Goal: Information Seeking & Learning: Find specific fact

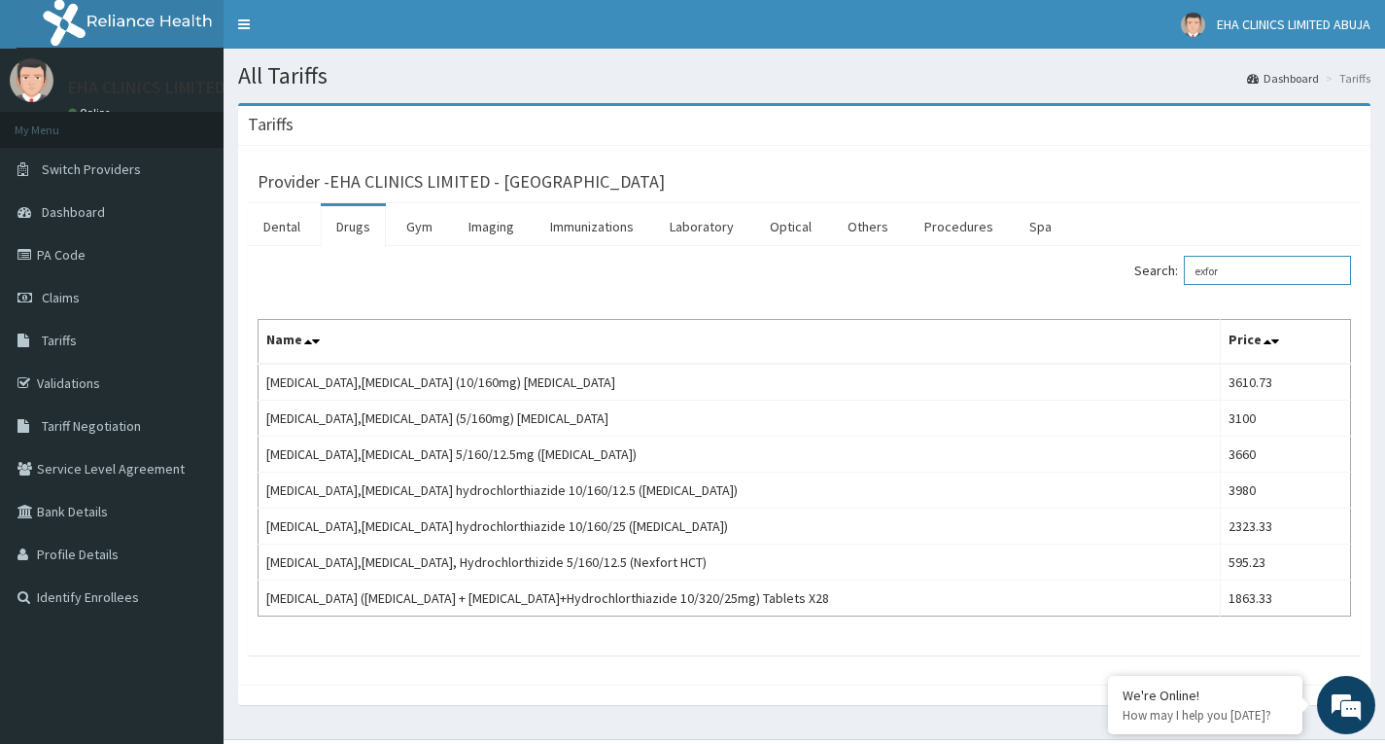
drag, startPoint x: 1248, startPoint y: 262, endPoint x: 1129, endPoint y: 268, distance: 119.8
click at [1152, 276] on label "Search: exfor" at bounding box center [1243, 270] width 217 height 29
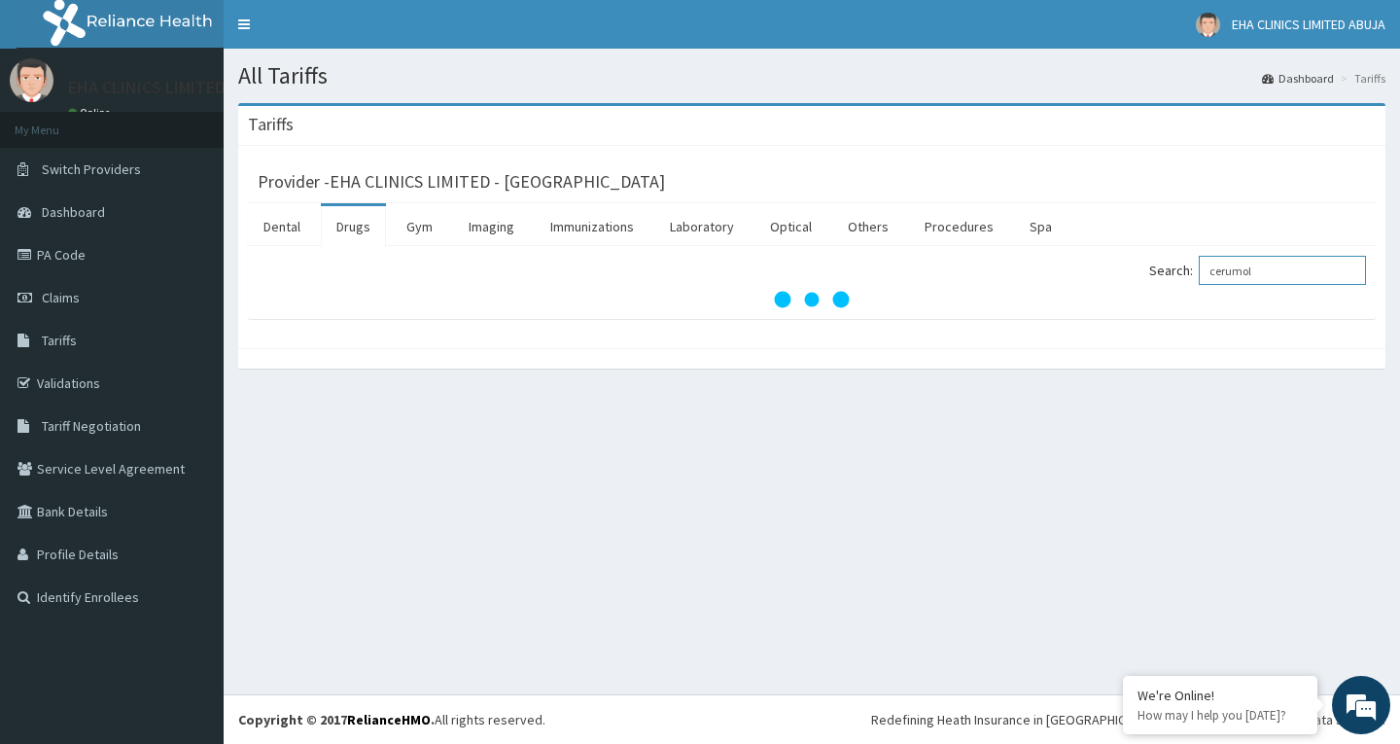
type input "cerumol"
drag, startPoint x: 1302, startPoint y: 270, endPoint x: 1148, endPoint y: 247, distance: 155.4
click at [1148, 259] on div "Search: cerumol" at bounding box center [1096, 273] width 540 height 34
click at [291, 230] on link "Dental" at bounding box center [282, 226] width 68 height 41
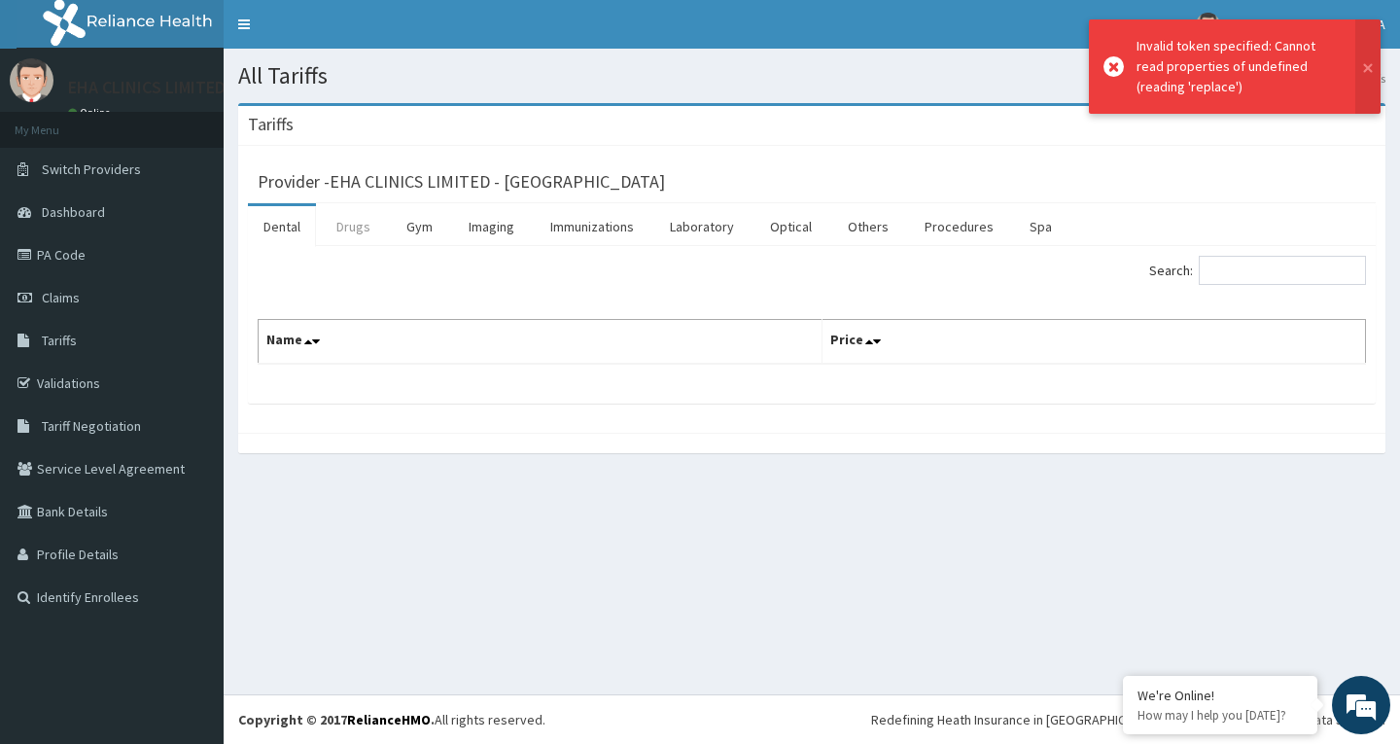
click at [357, 224] on link "Drugs" at bounding box center [353, 226] width 65 height 41
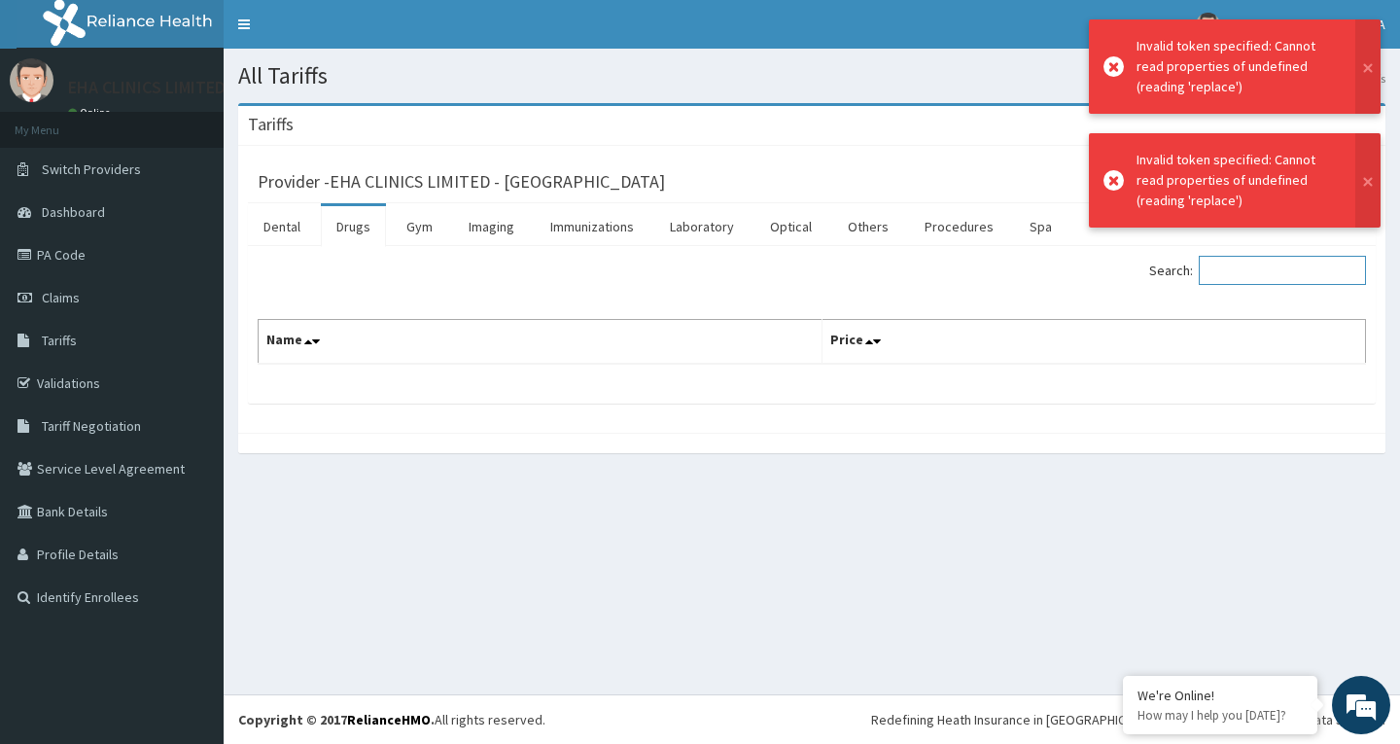
click at [1251, 282] on input "Search:" at bounding box center [1282, 270] width 167 height 29
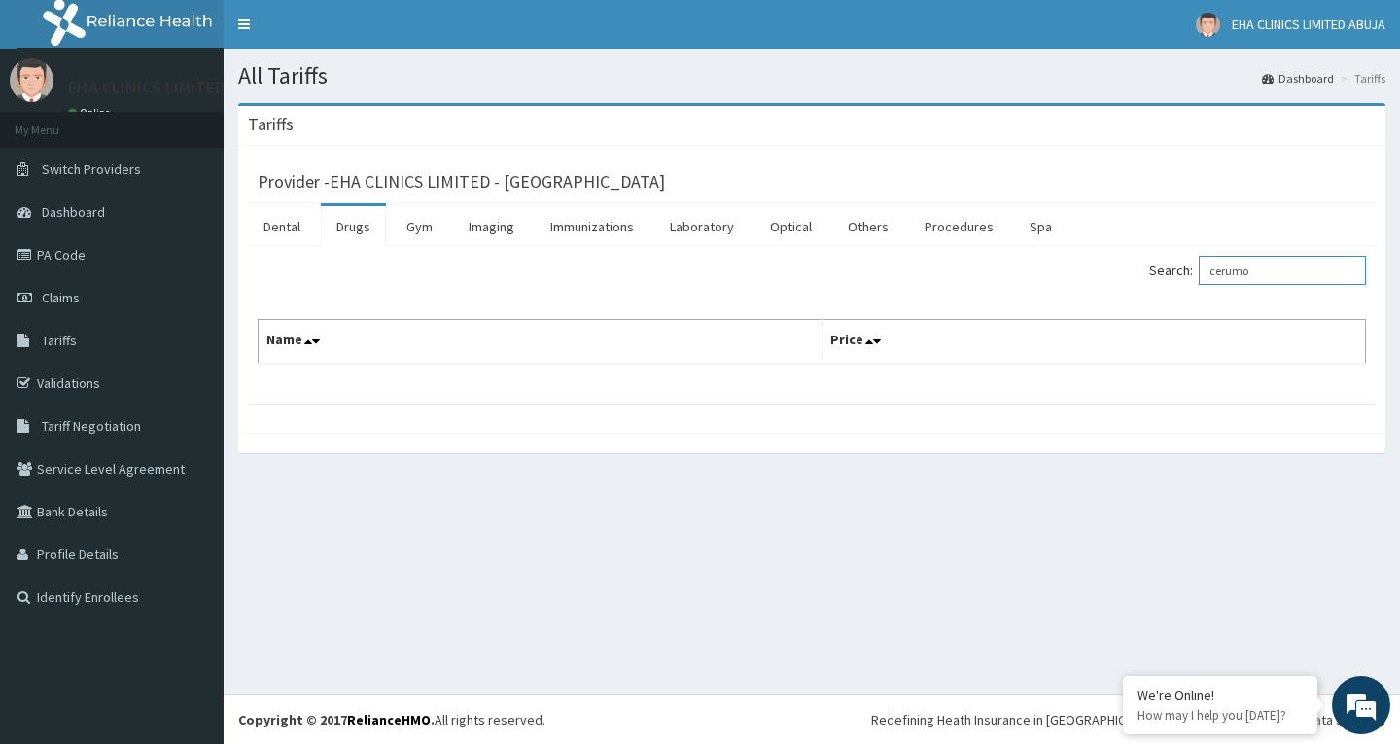
type input "cerumol"
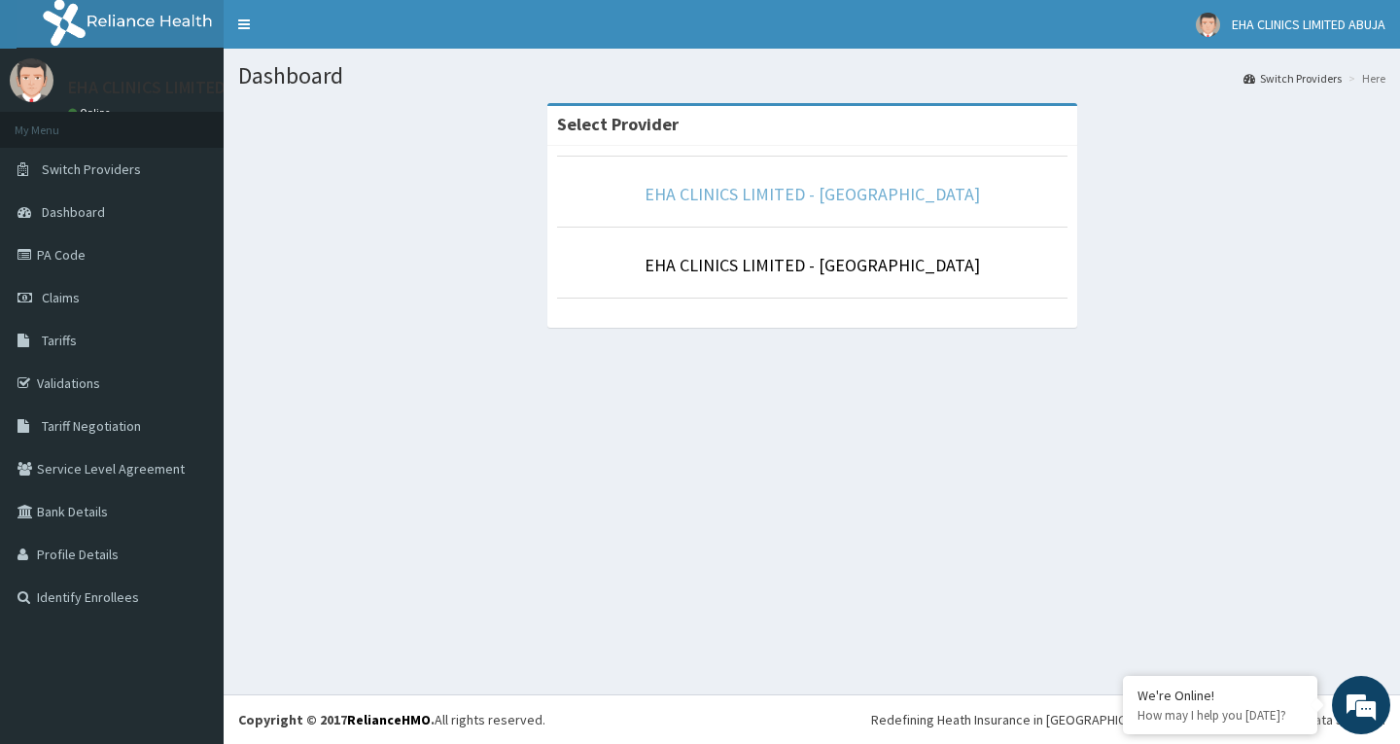
drag, startPoint x: 781, startPoint y: 201, endPoint x: 756, endPoint y: 203, distance: 24.4
click at [778, 201] on link "EHA CLINICS LIMITED - [GEOGRAPHIC_DATA]" at bounding box center [812, 194] width 335 height 22
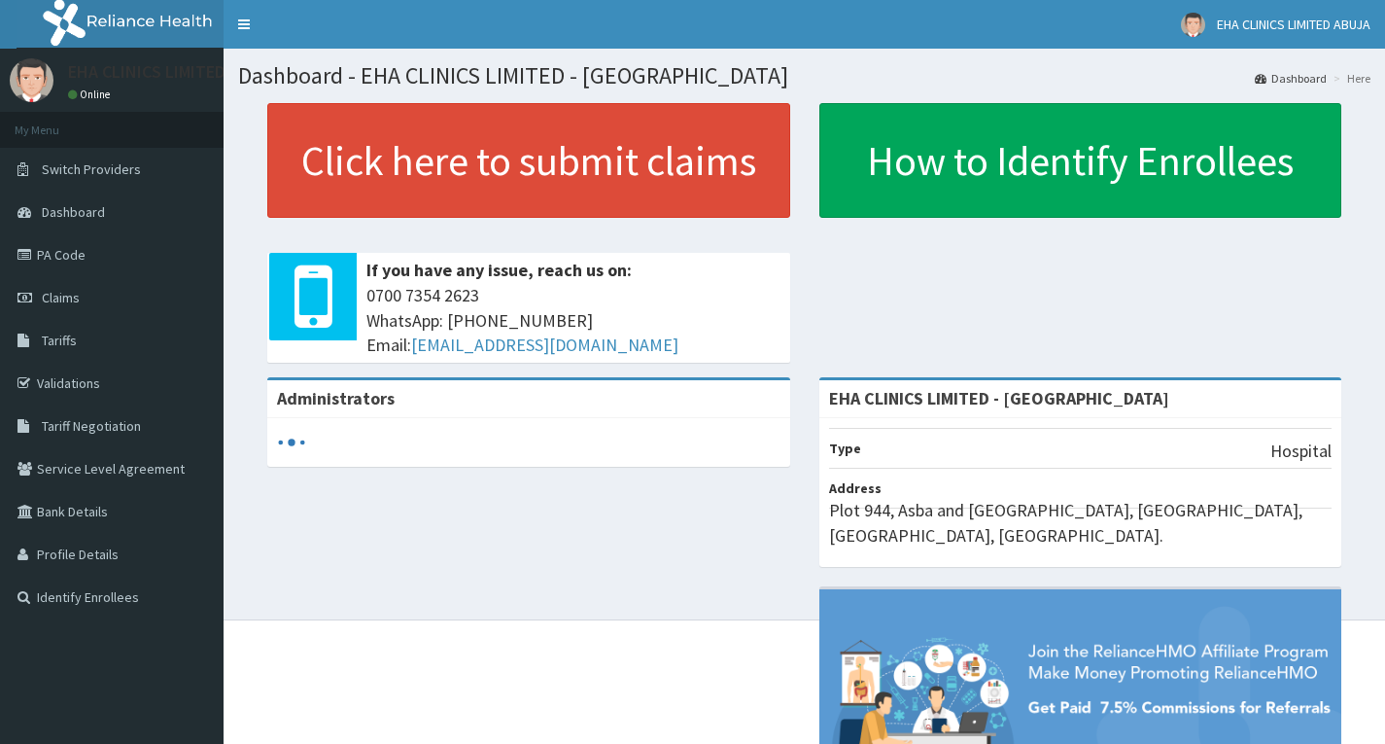
click at [109, 332] on link "Tariffs" at bounding box center [112, 340] width 224 height 43
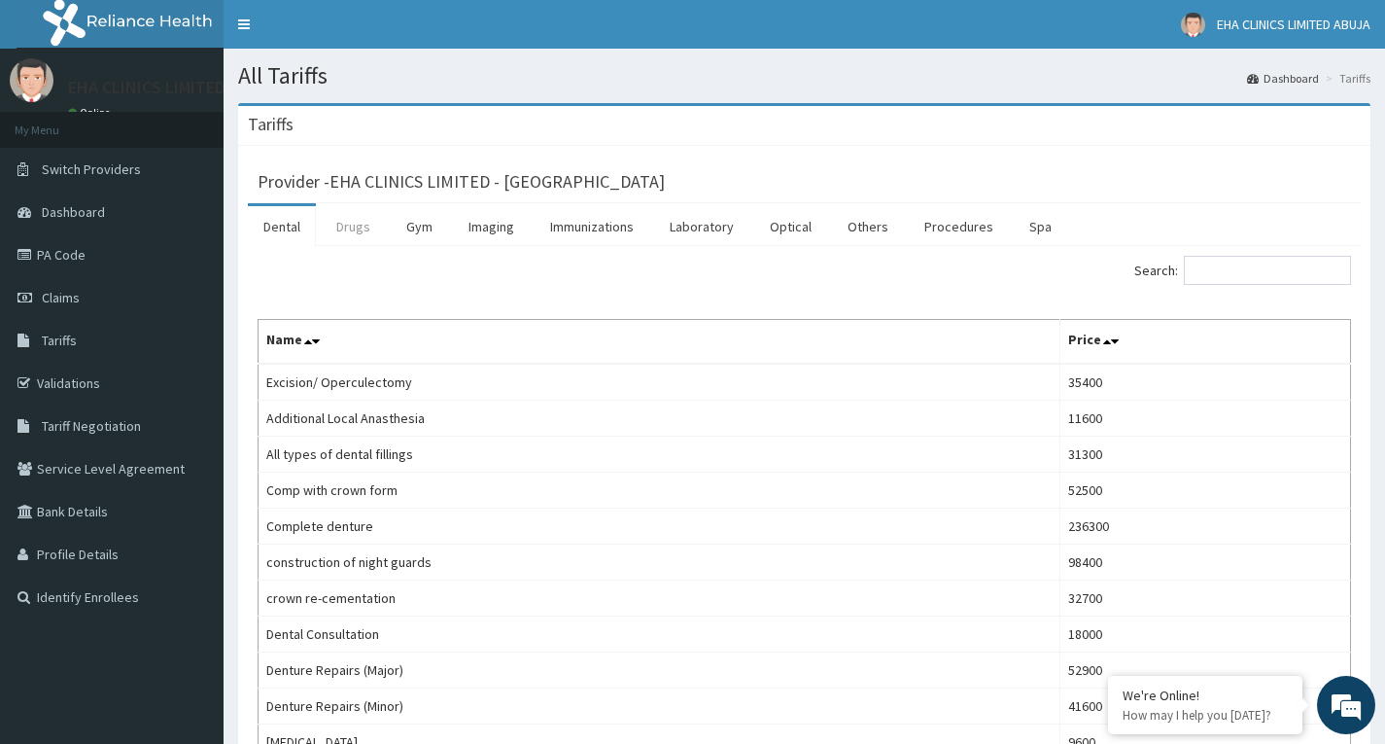
click at [345, 231] on link "Drugs" at bounding box center [353, 226] width 65 height 41
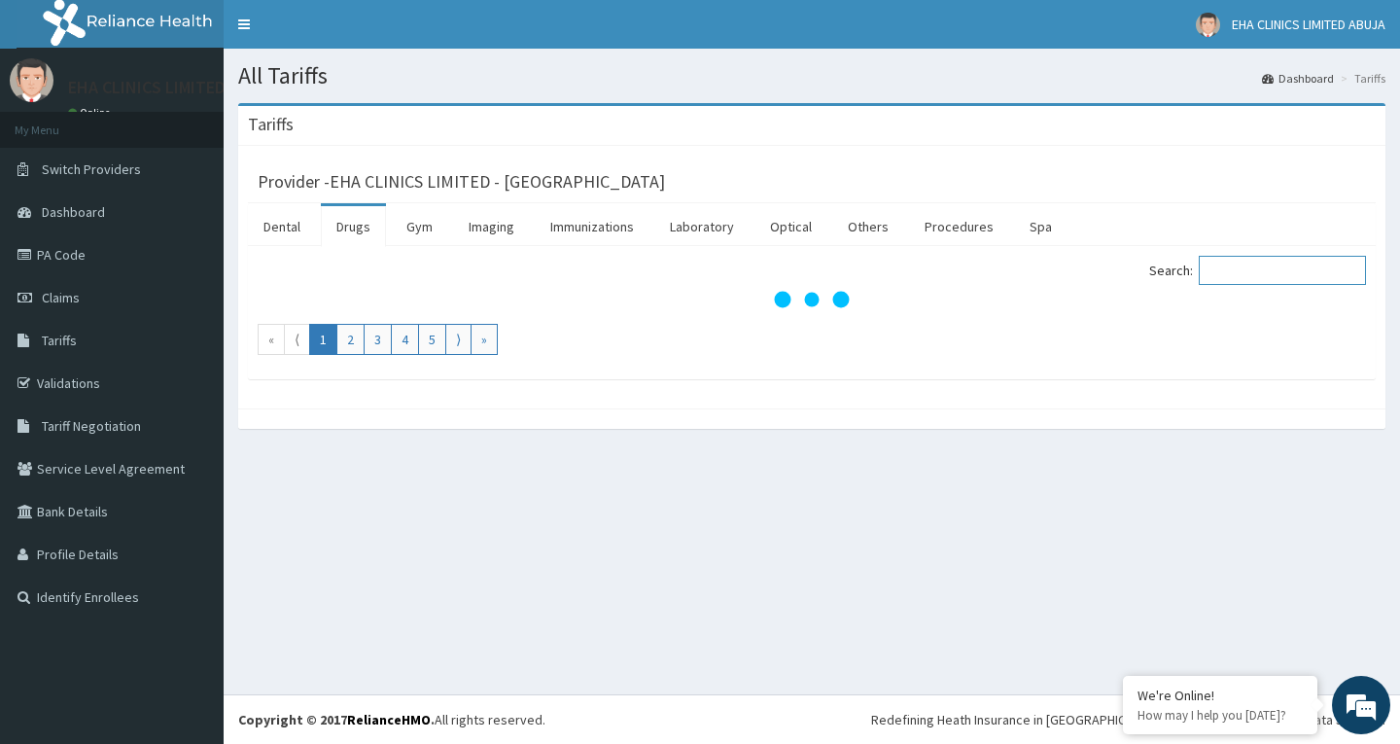
click at [1238, 275] on input "Search:" at bounding box center [1282, 270] width 167 height 29
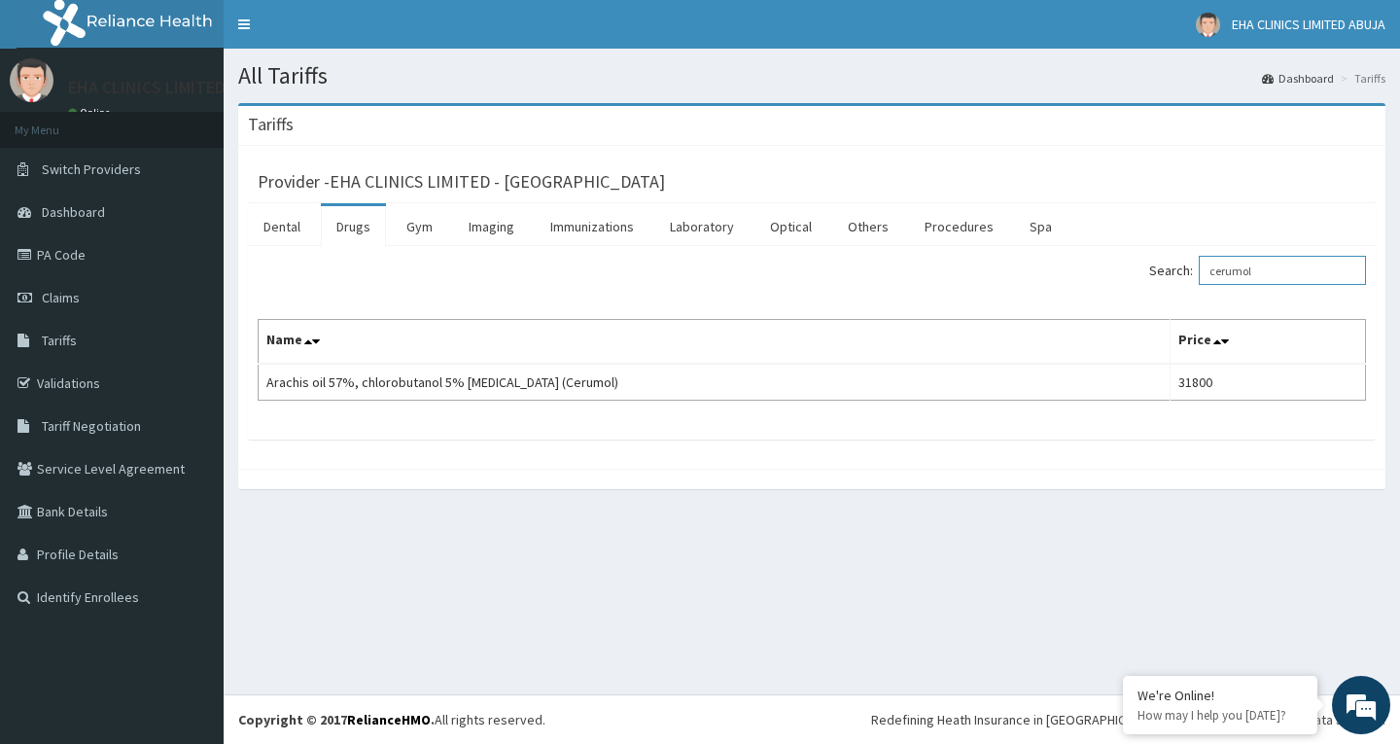
drag, startPoint x: 1286, startPoint y: 268, endPoint x: 1150, endPoint y: 267, distance: 136.1
click at [1169, 267] on label "Search: cerumol" at bounding box center [1257, 270] width 217 height 29
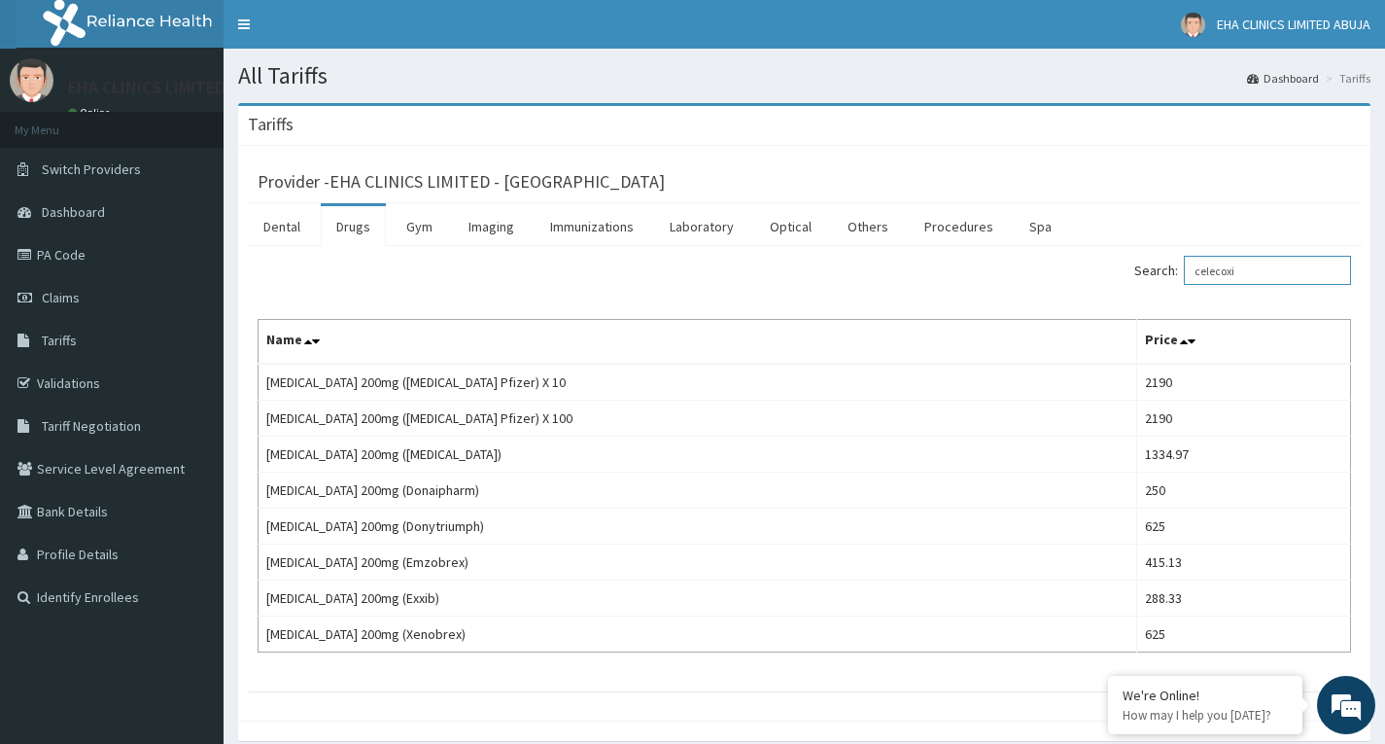
type input "celecoxi"
